Goal: Task Accomplishment & Management: Manage account settings

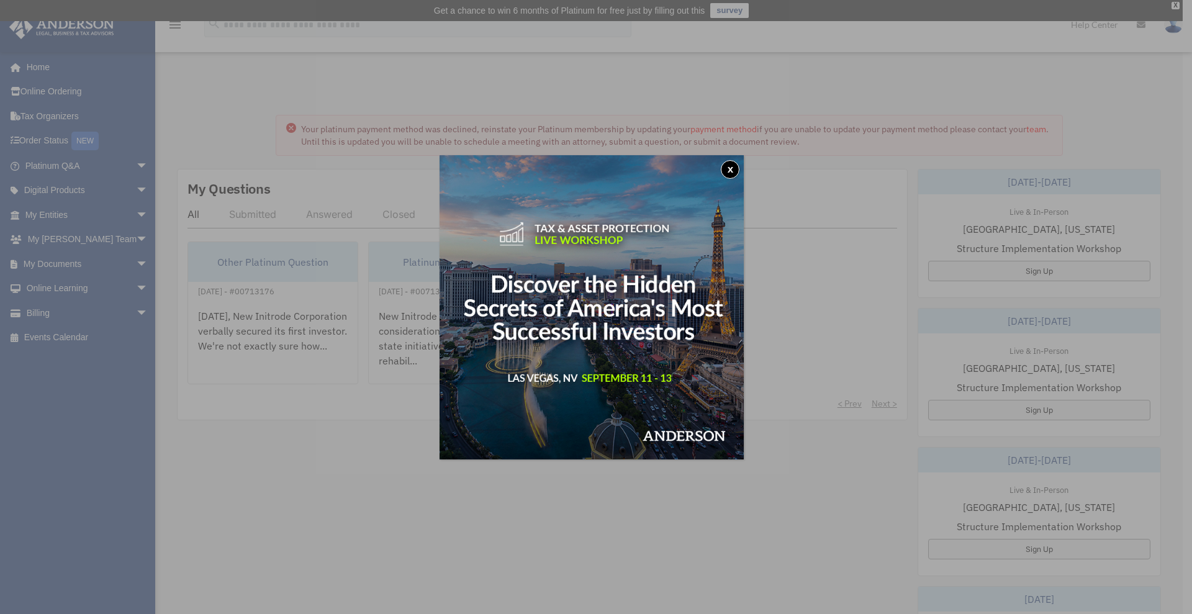
click at [736, 161] on button "x" at bounding box center [730, 169] width 19 height 19
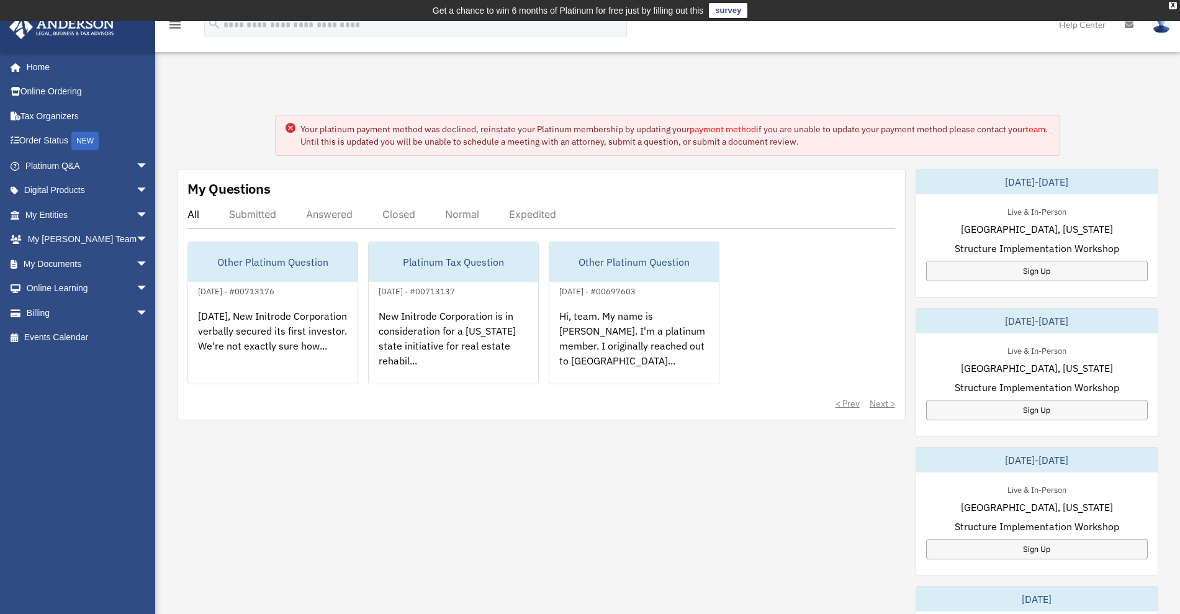
click at [740, 132] on link "payment method" at bounding box center [723, 129] width 66 height 11
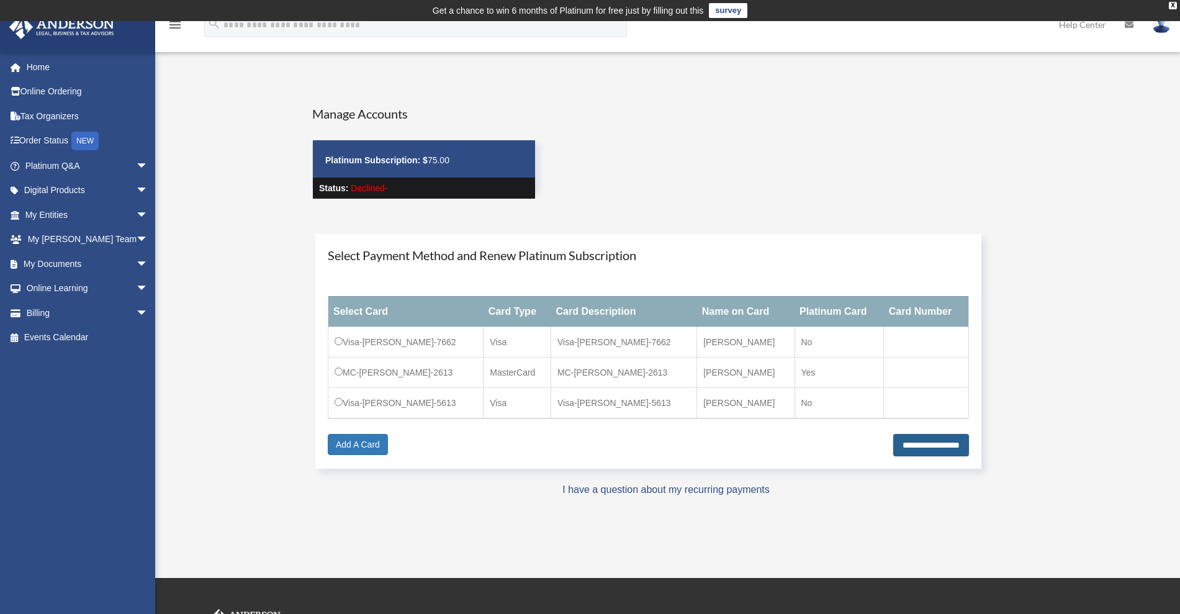
click at [928, 442] on input "**********" at bounding box center [932, 445] width 76 height 22
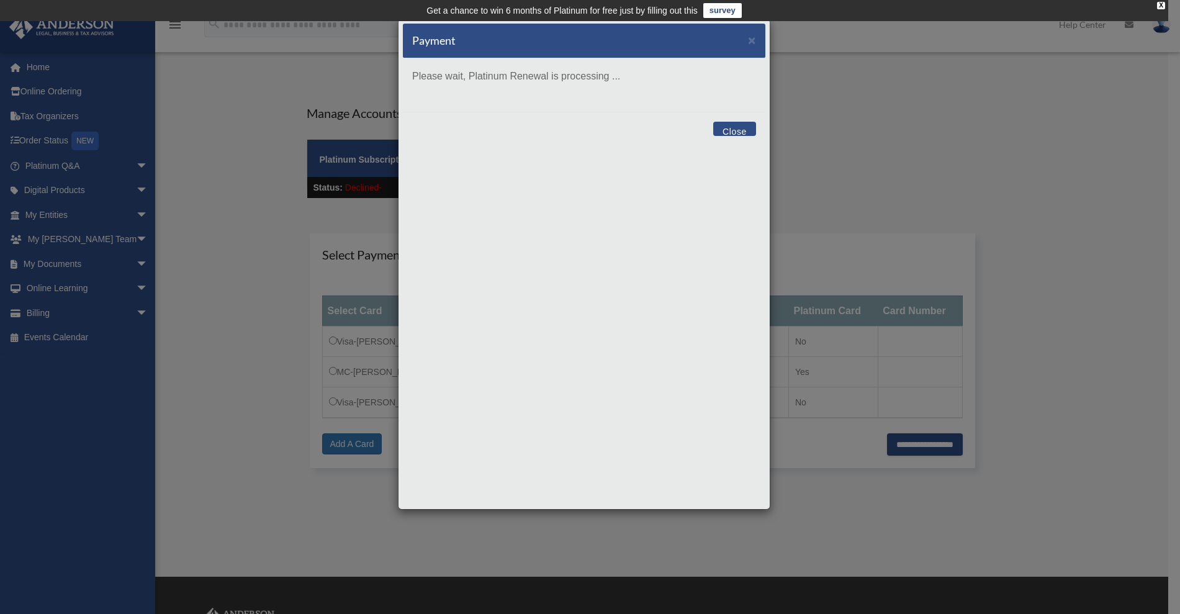
click at [556, 69] on p "Please wait, Platinum Renewal is processing ..." at bounding box center [584, 76] width 344 height 17
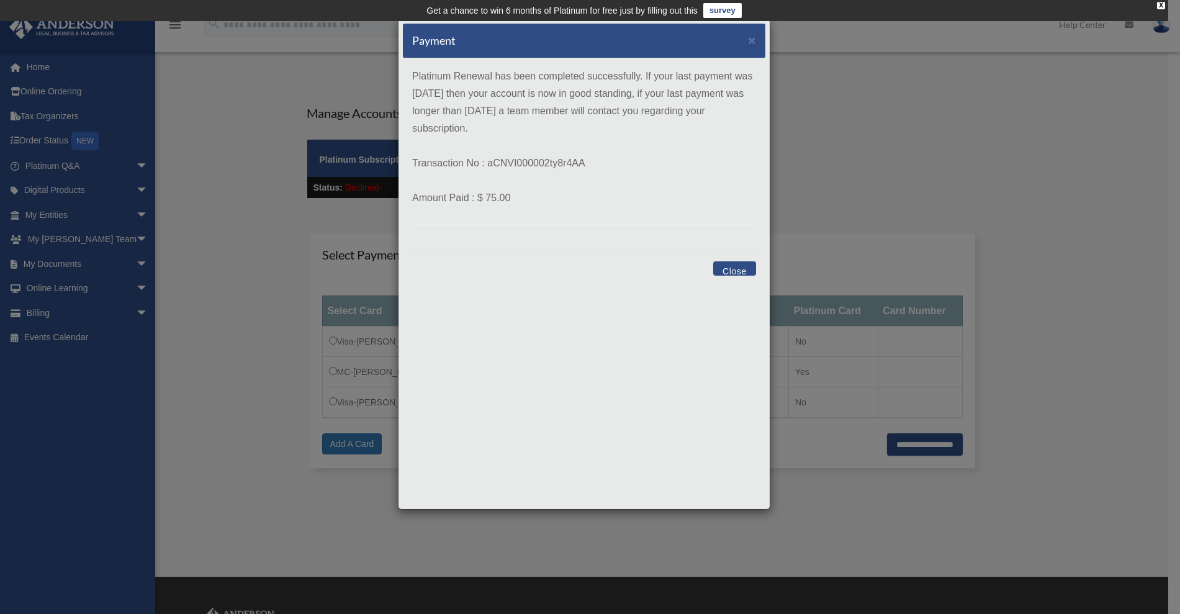
click at [745, 269] on button "Close" at bounding box center [734, 268] width 43 height 14
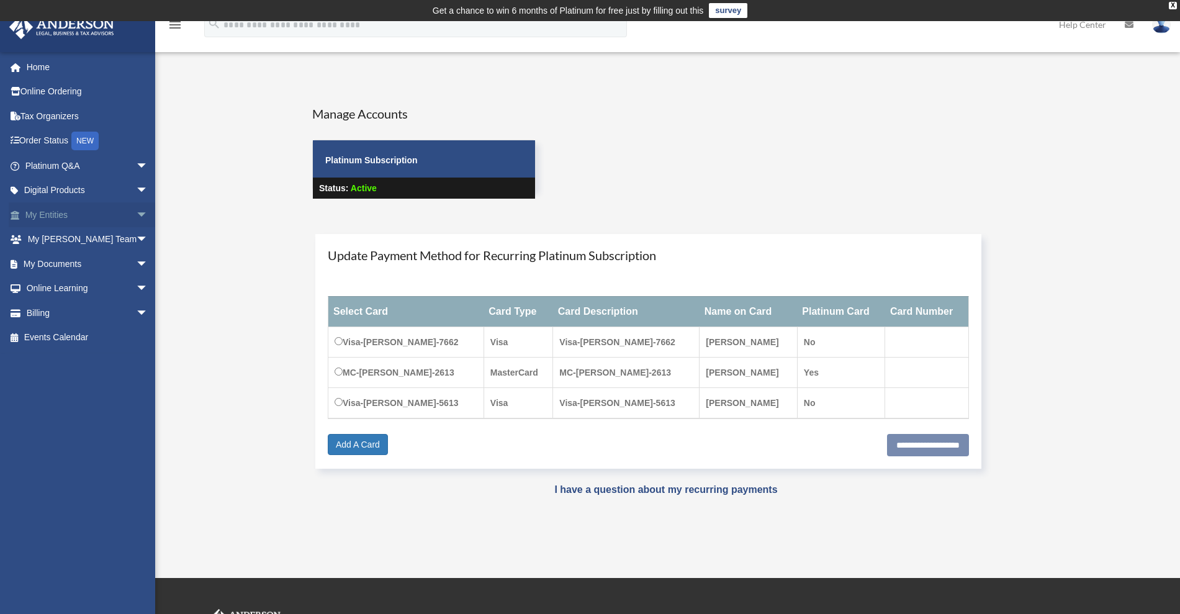
click at [90, 216] on link "My Entities arrow_drop_down" at bounding box center [88, 214] width 158 height 25
click at [136, 215] on span "arrow_drop_down" at bounding box center [148, 214] width 25 height 25
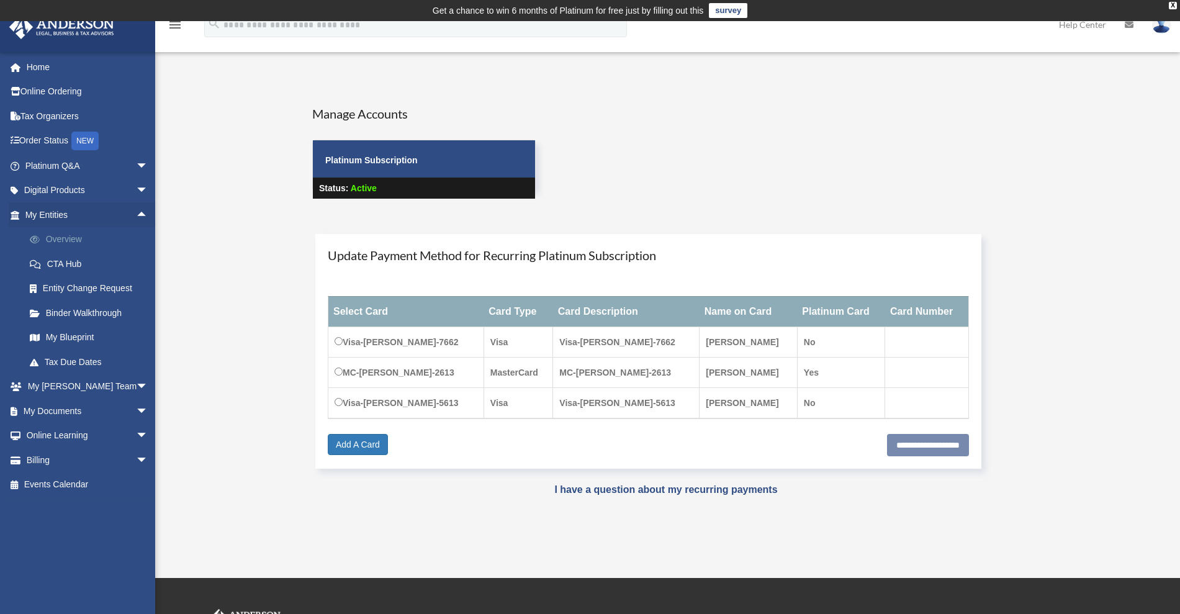
click at [58, 239] on link "Overview" at bounding box center [92, 239] width 150 height 25
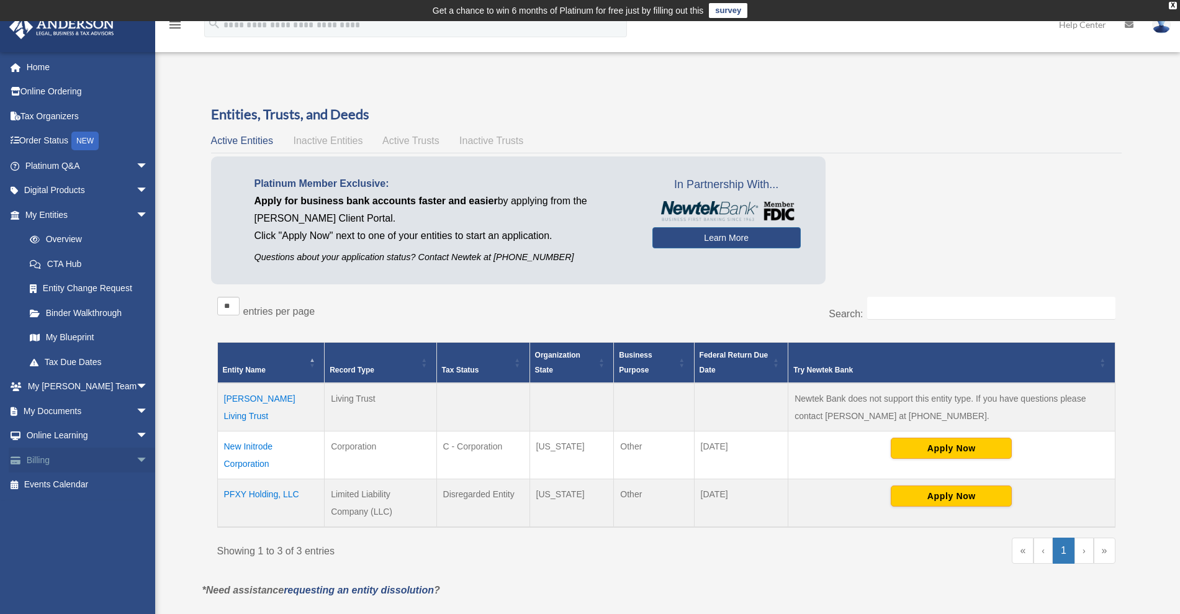
click at [136, 458] on span "arrow_drop_down" at bounding box center [148, 460] width 25 height 25
click at [74, 484] on link "$ Open Invoices" at bounding box center [92, 483] width 150 height 25
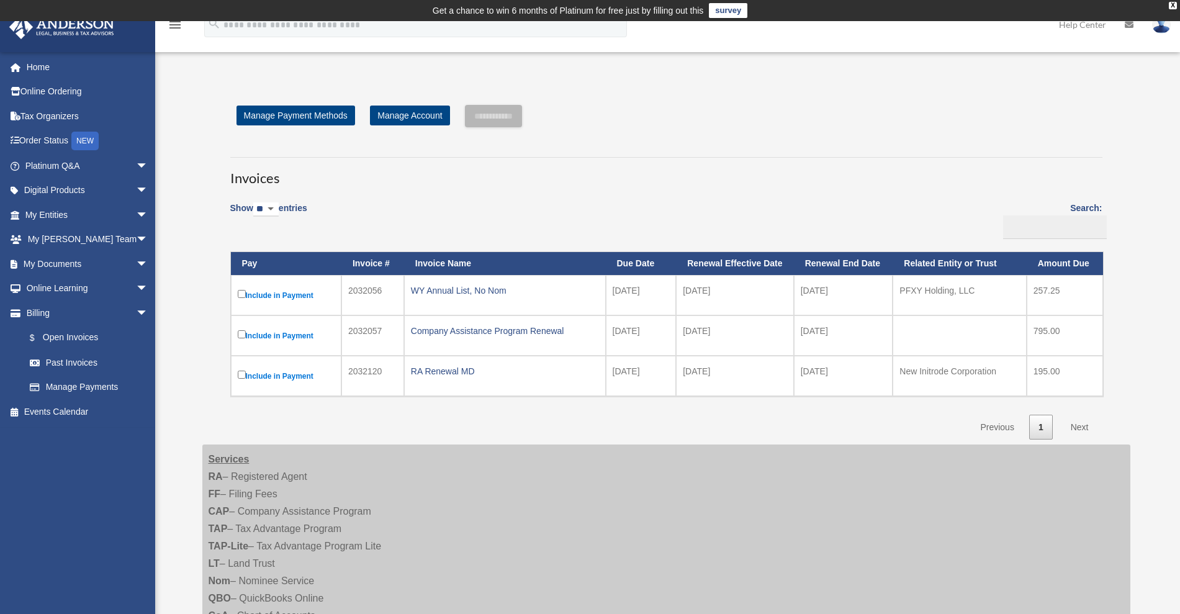
click at [172, 271] on div "Open Invoices j_leonard_1@yahoo.com Sign Out j_leonard_1@yahoo.com Home Online …" at bounding box center [590, 391] width 1180 height 647
click at [74, 361] on link "Past Invoices" at bounding box center [92, 362] width 150 height 25
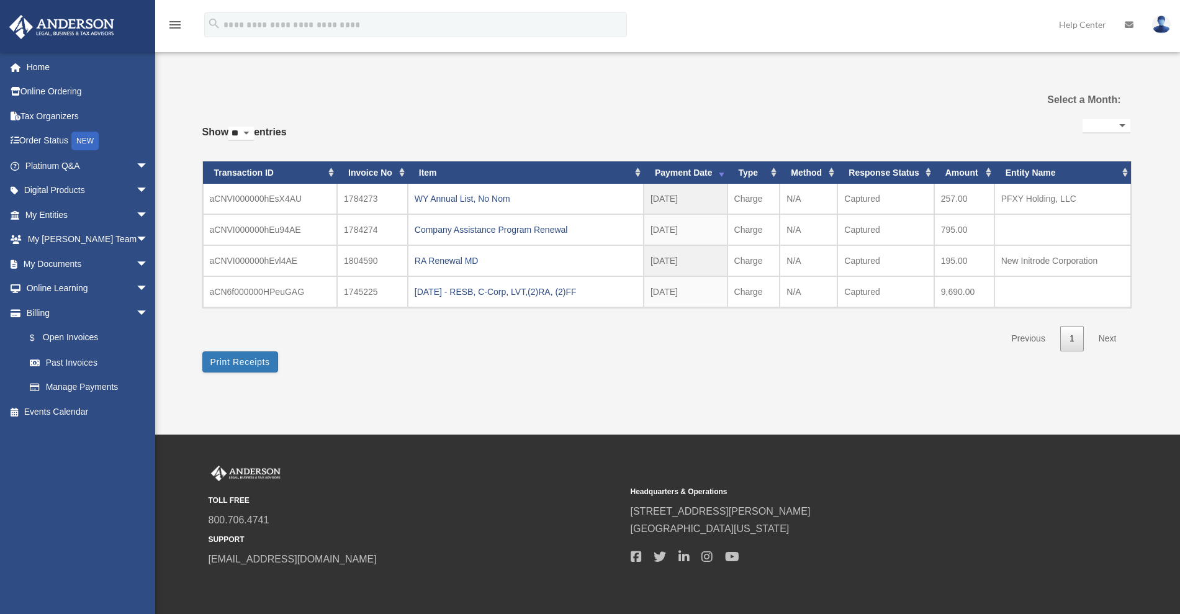
select select
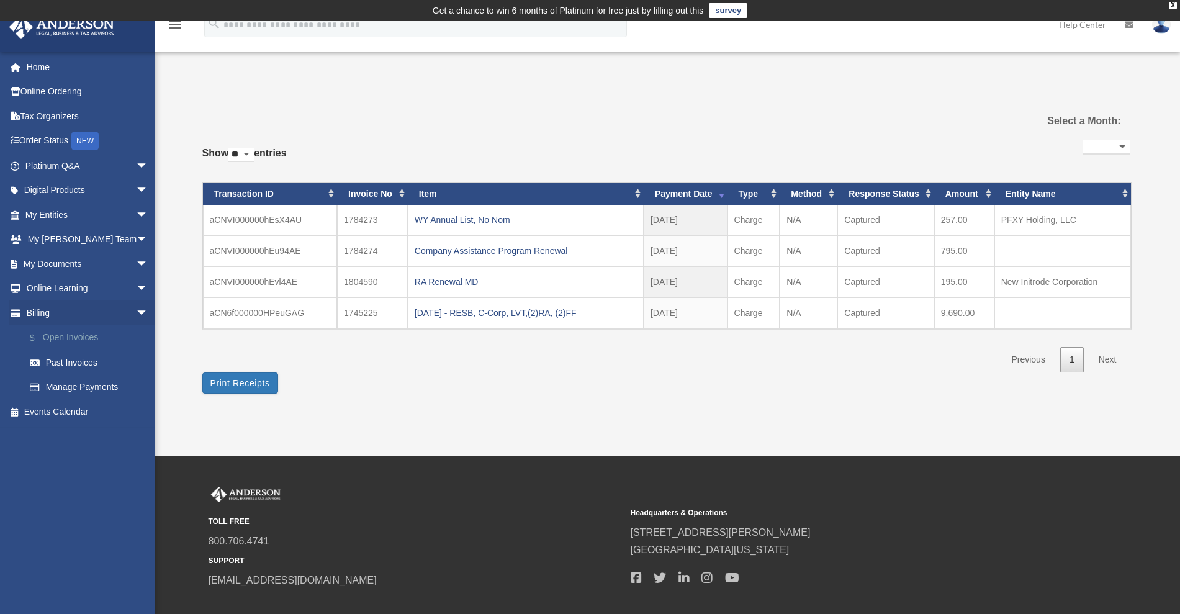
click at [75, 335] on link "$ Open Invoices" at bounding box center [92, 337] width 150 height 25
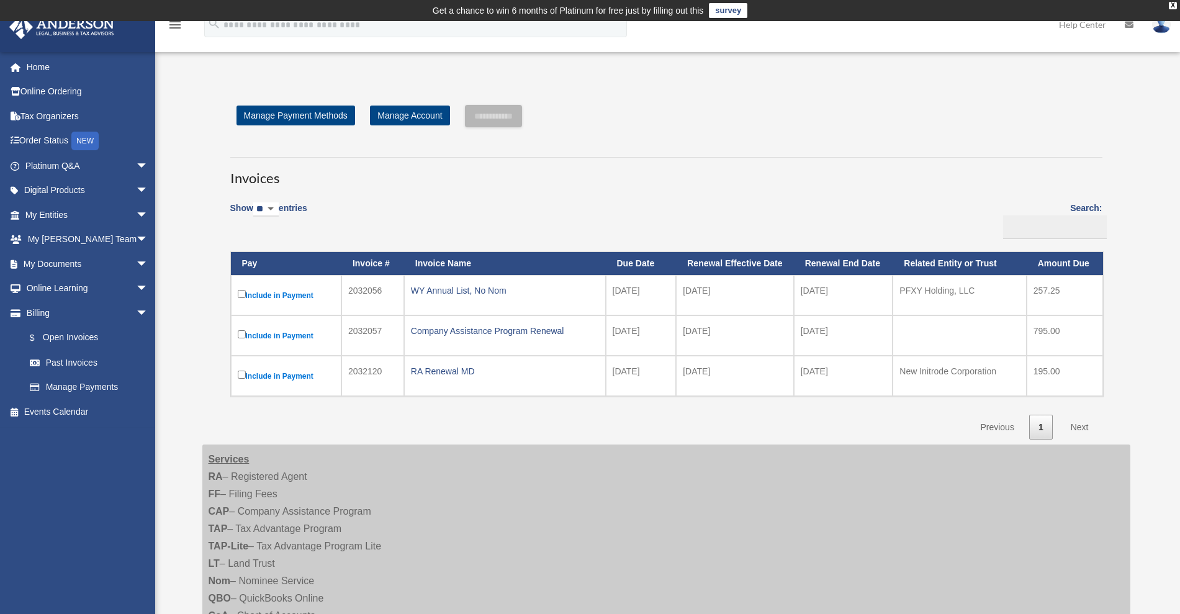
click at [1159, 30] on img at bounding box center [1161, 25] width 19 height 18
click at [943, 105] on link "Logout" at bounding box center [975, 108] width 124 height 25
